Goal: Transaction & Acquisition: Purchase product/service

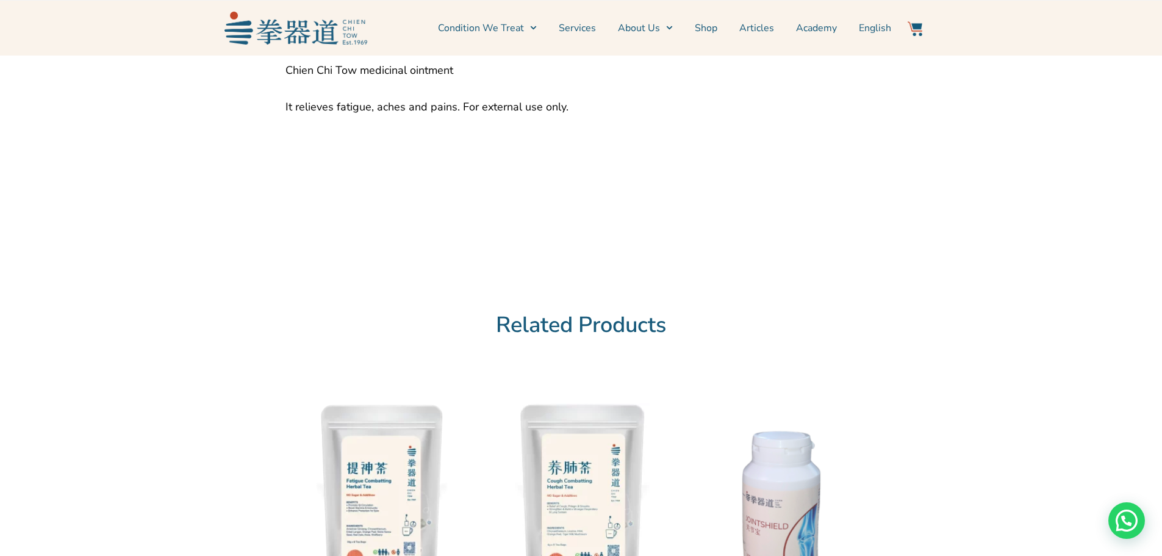
scroll to position [793, 0]
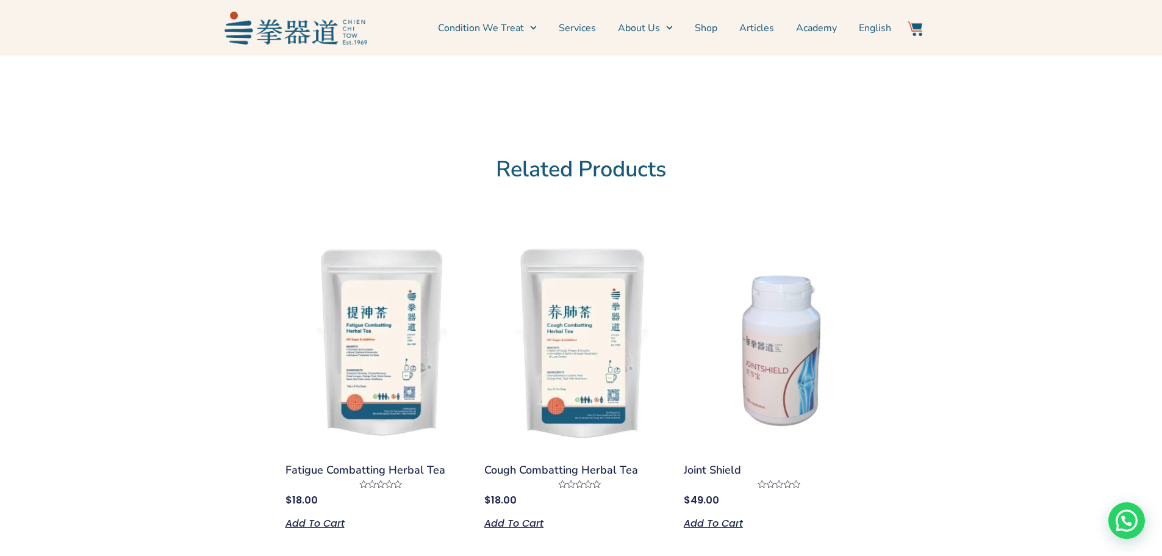
click at [340, 302] on img at bounding box center [381, 343] width 193 height 193
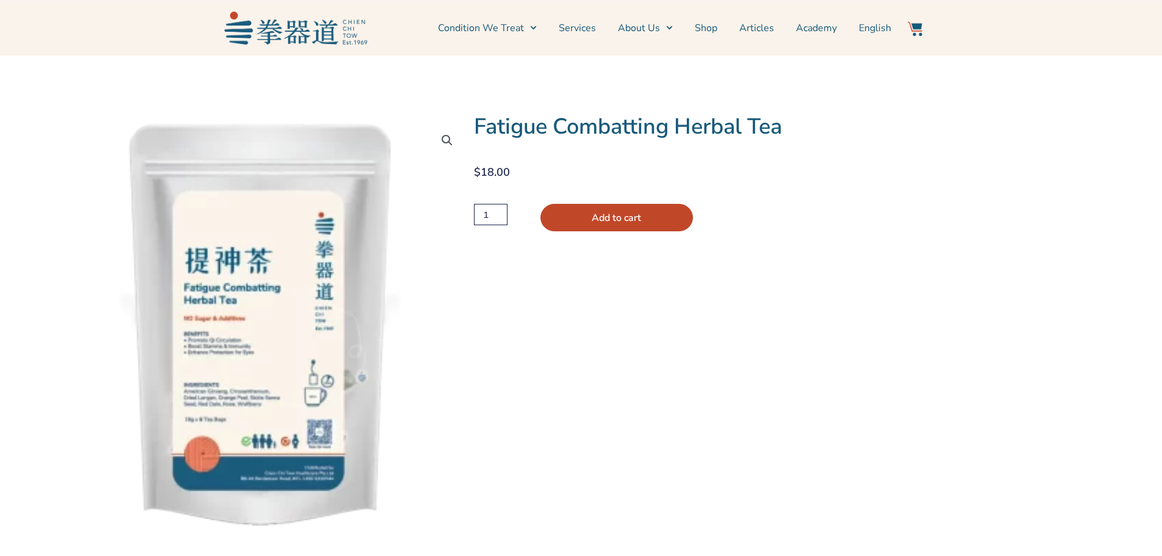
click at [189, 351] on img at bounding box center [302, 313] width 659 height 659
click at [250, 323] on img at bounding box center [266, 330] width 659 height 659
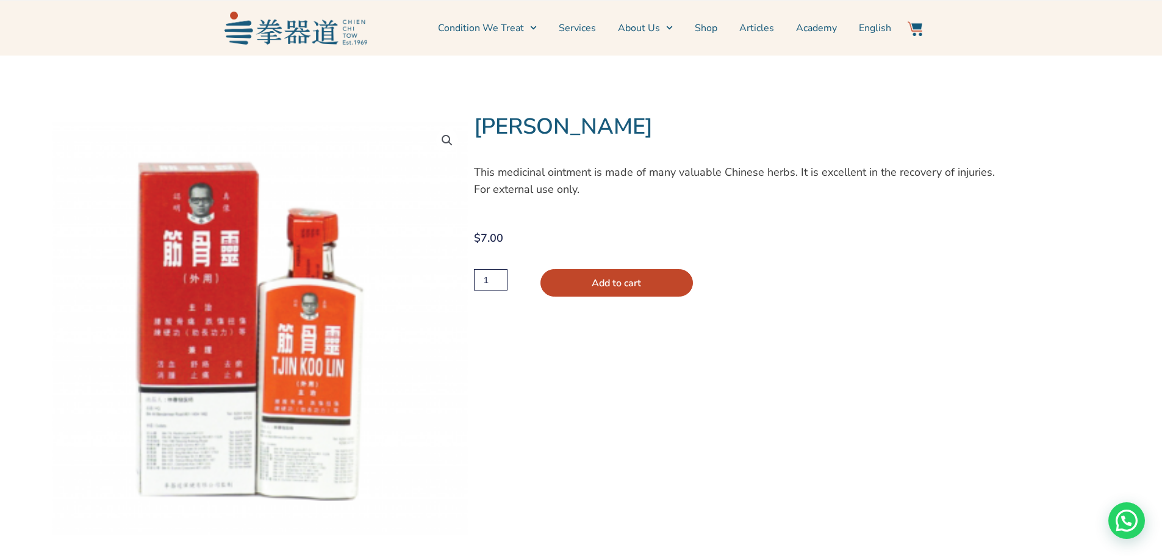
click at [454, 143] on link "🔍" at bounding box center [447, 140] width 22 height 22
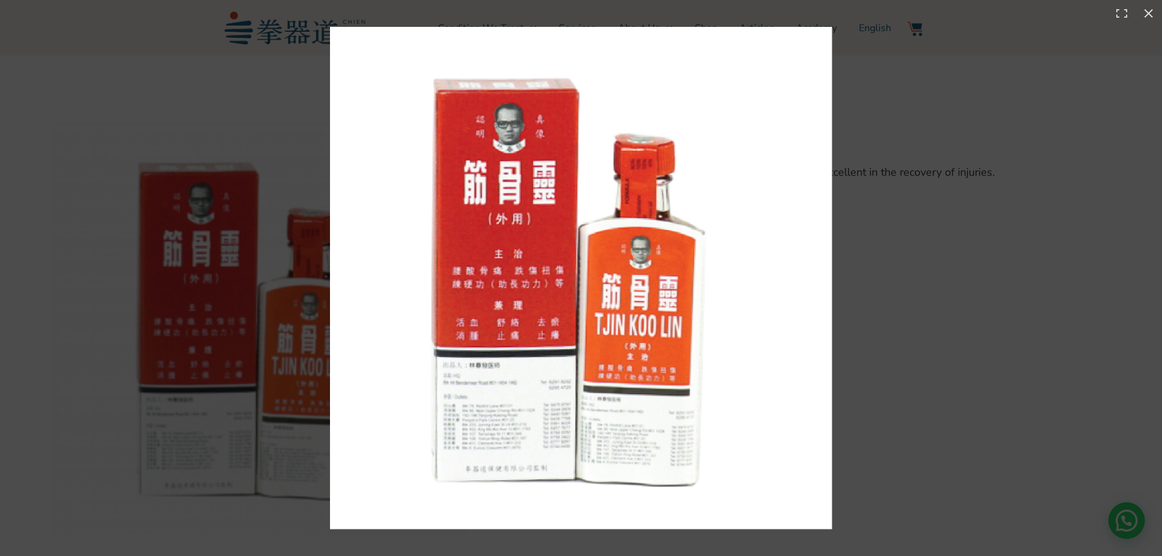
click at [454, 143] on img at bounding box center [581, 278] width 502 height 502
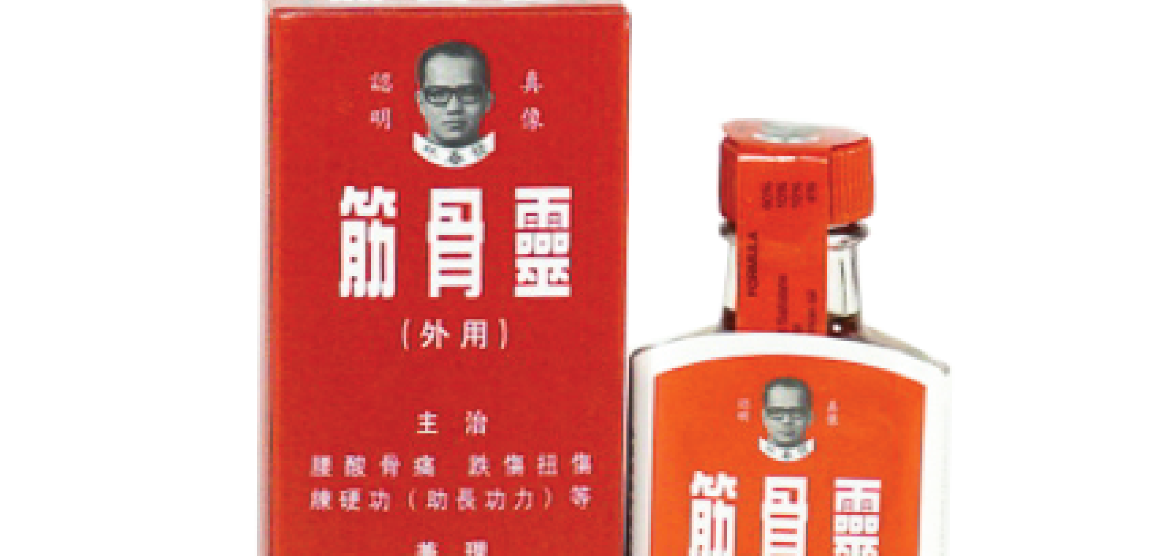
click at [52, 145] on img at bounding box center [636, 483] width 1272 height 1271
